Goal: Transaction & Acquisition: Purchase product/service

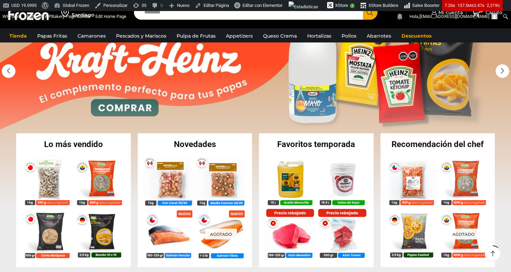
scroll to position [87, 0]
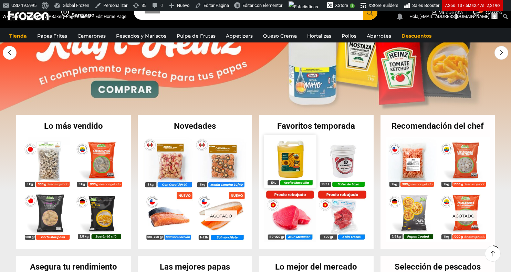
click at [288, 162] on img at bounding box center [290, 161] width 52 height 52
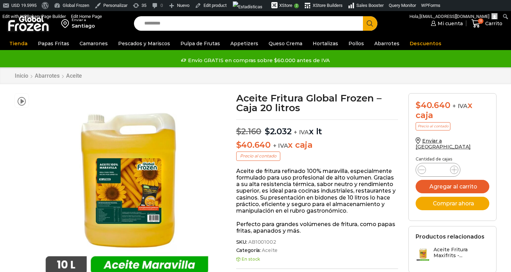
scroll to position [11, 0]
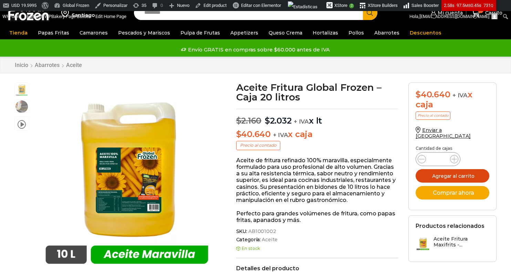
click at [434, 171] on button "Agregar al carrito" at bounding box center [453, 175] width 74 height 13
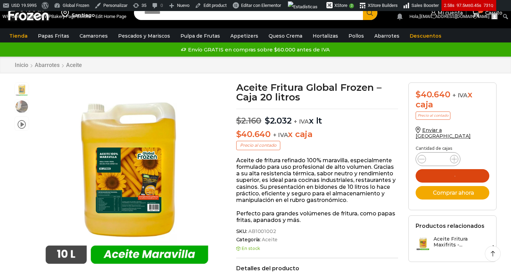
scroll to position [0, 0]
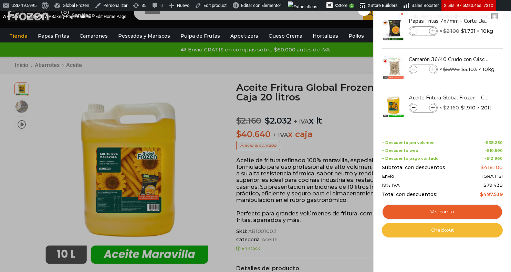
click at [422, 230] on link "Checkout" at bounding box center [442, 230] width 121 height 14
